Goal: Information Seeking & Learning: Find specific page/section

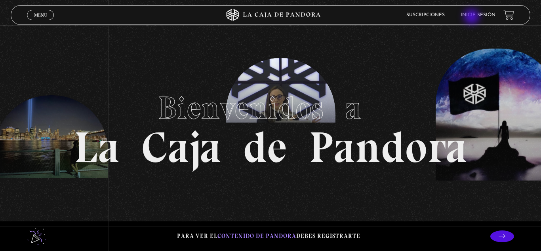
click at [472, 17] on link "Inicie sesión" at bounding box center [477, 15] width 35 height 5
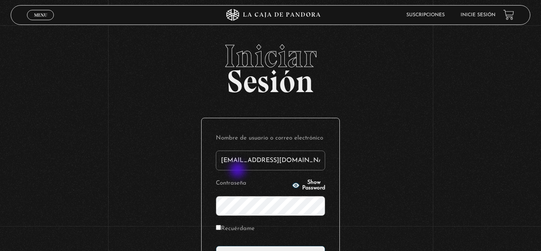
type input "teacherluisdiego@gmail.com"
click at [292, 184] on icon "button" at bounding box center [295, 185] width 7 height 5
click at [217, 226] on input "Recuérdame" at bounding box center [218, 227] width 5 height 5
checkbox input "true"
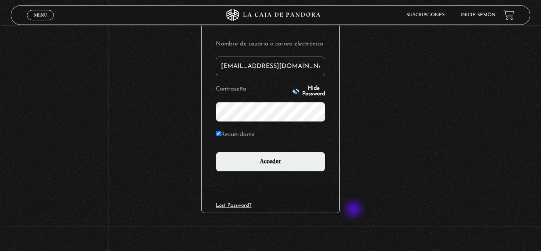
scroll to position [96, 0]
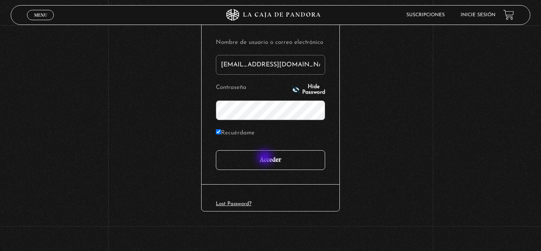
click at [266, 158] on input "Acceder" at bounding box center [270, 160] width 109 height 20
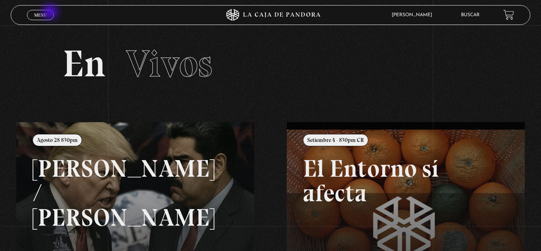
click at [51, 13] on link "Menu Cerrar" at bounding box center [40, 15] width 27 height 10
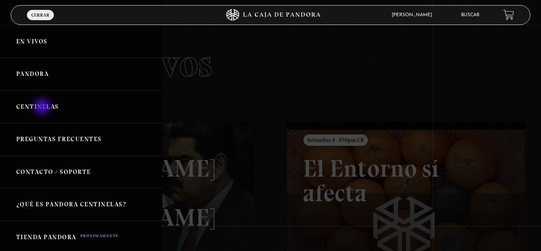
click at [43, 108] on link "Centinelas" at bounding box center [81, 107] width 162 height 33
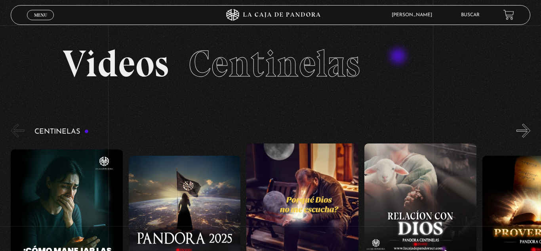
click at [399, 57] on h2 "Videos Centinelas" at bounding box center [270, 64] width 415 height 38
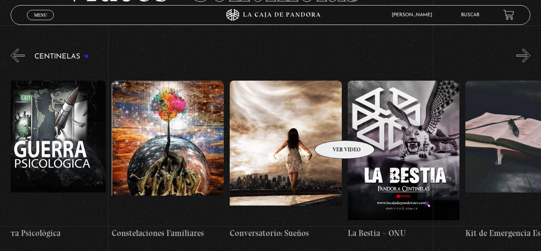
scroll to position [0, 8497]
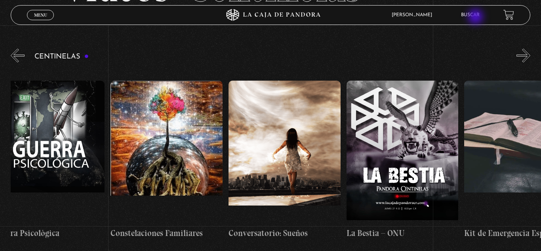
click at [476, 17] on link "Buscar" at bounding box center [470, 15] width 19 height 5
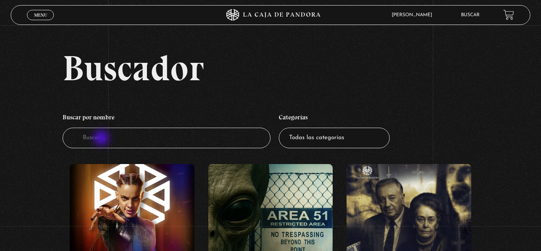
click at [102, 139] on input "Buscador" at bounding box center [167, 138] width 208 height 21
type input "papa"
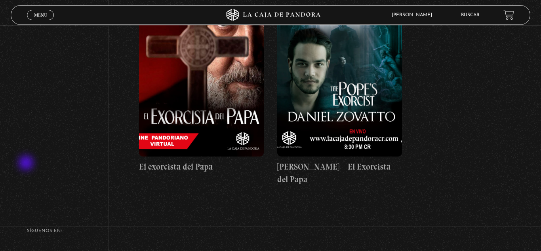
scroll to position [338, 0]
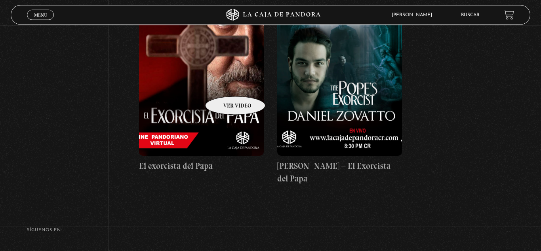
click at [225, 85] on figure at bounding box center [201, 84] width 125 height 142
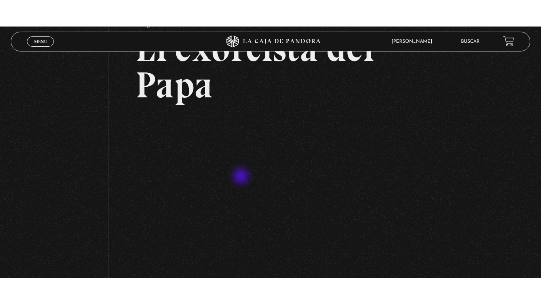
scroll to position [62, 0]
